Goal: Book appointment/travel/reservation

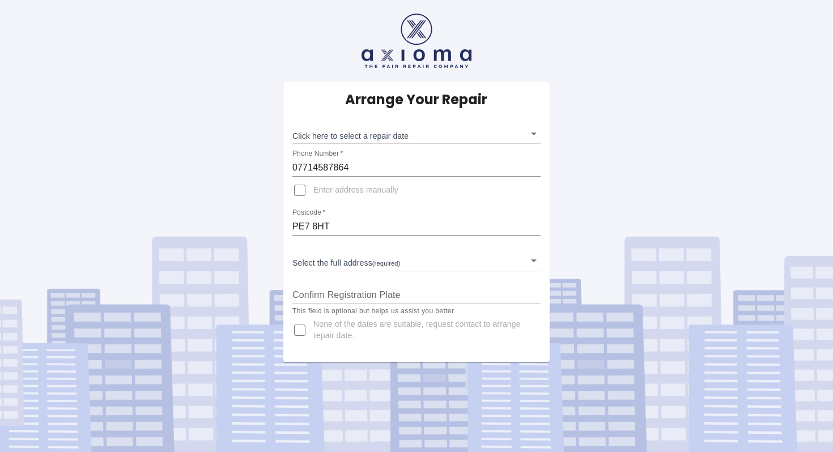
click at [539, 129] on body "Arrange Your Repair Click here to select a repair date ​ Phone Number   * 07714…" at bounding box center [416, 226] width 833 height 452
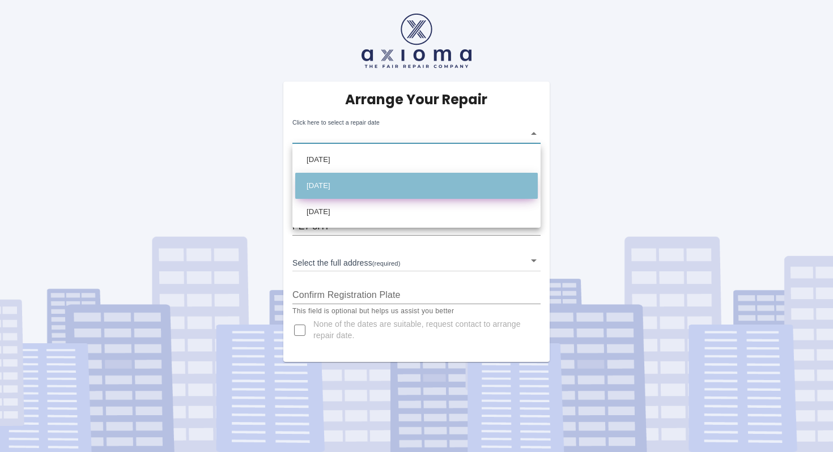
click at [451, 182] on li "[DATE]" at bounding box center [416, 186] width 243 height 26
type input "[DATE]T00:00:00.000Z"
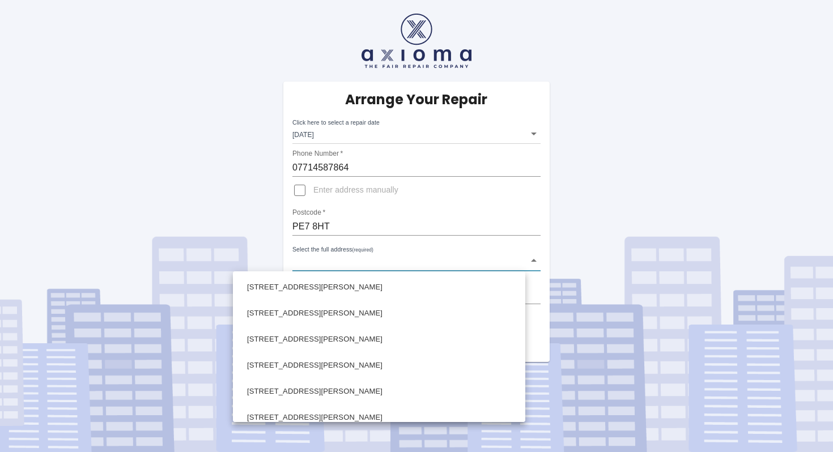
click at [522, 255] on body "Arrange Your Repair Click here to select a repair date [DATE] [DATE]T00:00:00.0…" at bounding box center [416, 226] width 833 height 452
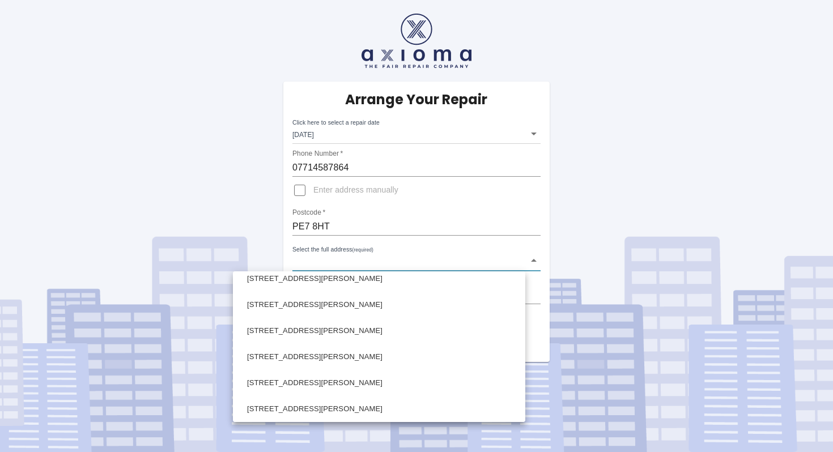
scroll to position [974, 0]
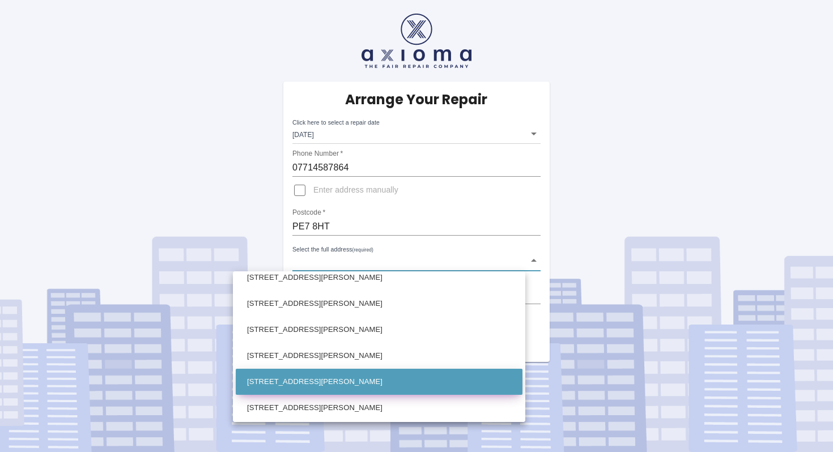
click at [432, 375] on li "[STREET_ADDRESS][PERSON_NAME]" at bounding box center [379, 382] width 287 height 26
type input "[STREET_ADDRESS][PERSON_NAME]"
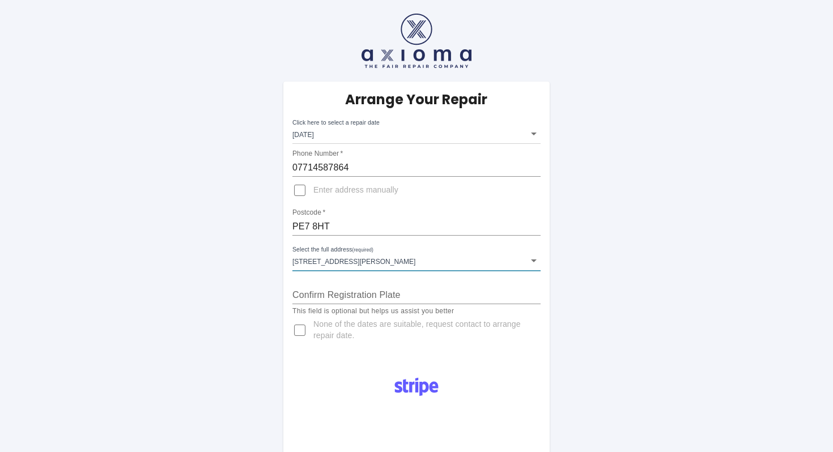
click at [377, 291] on input "Confirm Registration Plate" at bounding box center [416, 295] width 248 height 18
type input "a"
type input "AK73 KMJ"
click at [657, 287] on div "Arrange Your Repair Click here to select a repair date [DATE] [DATE]T00:00:00.0…" at bounding box center [416, 339] width 850 height 679
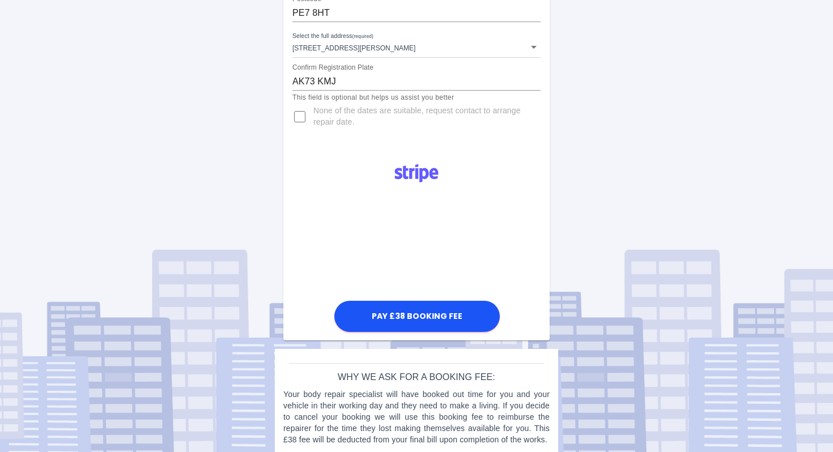
scroll to position [215, 0]
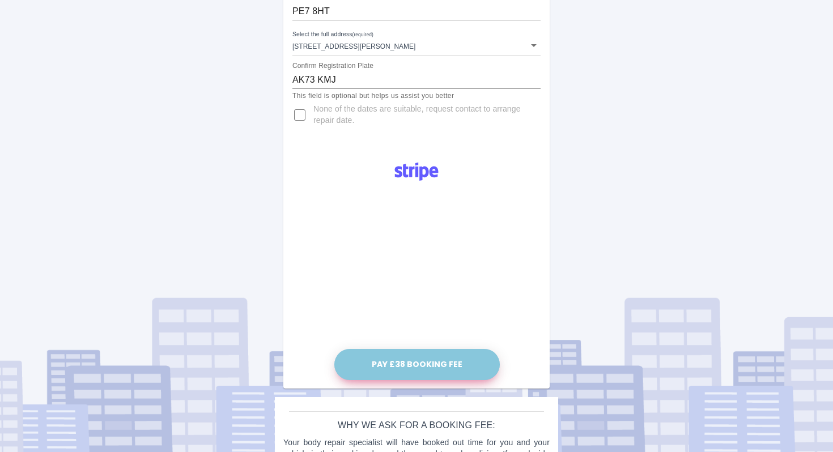
click at [443, 366] on button "Pay £38 Booking Fee" at bounding box center [416, 364] width 165 height 31
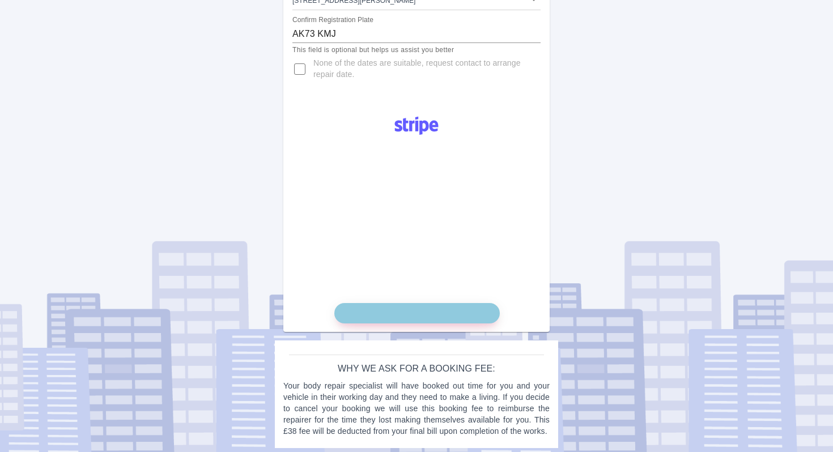
scroll to position [266, 0]
